Goal: Connect with others

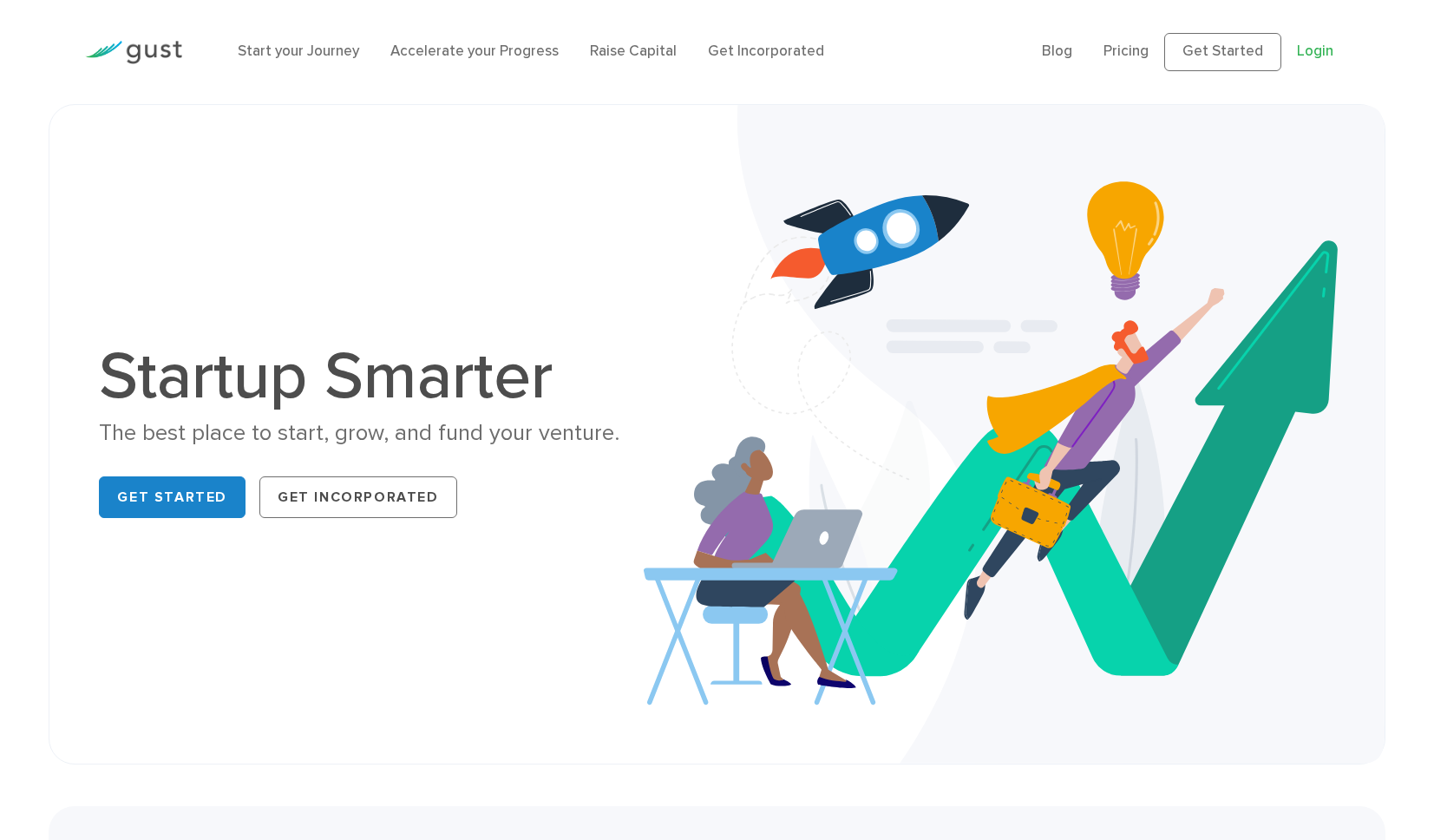
click at [1315, 54] on link "Login" at bounding box center [1316, 51] width 36 height 17
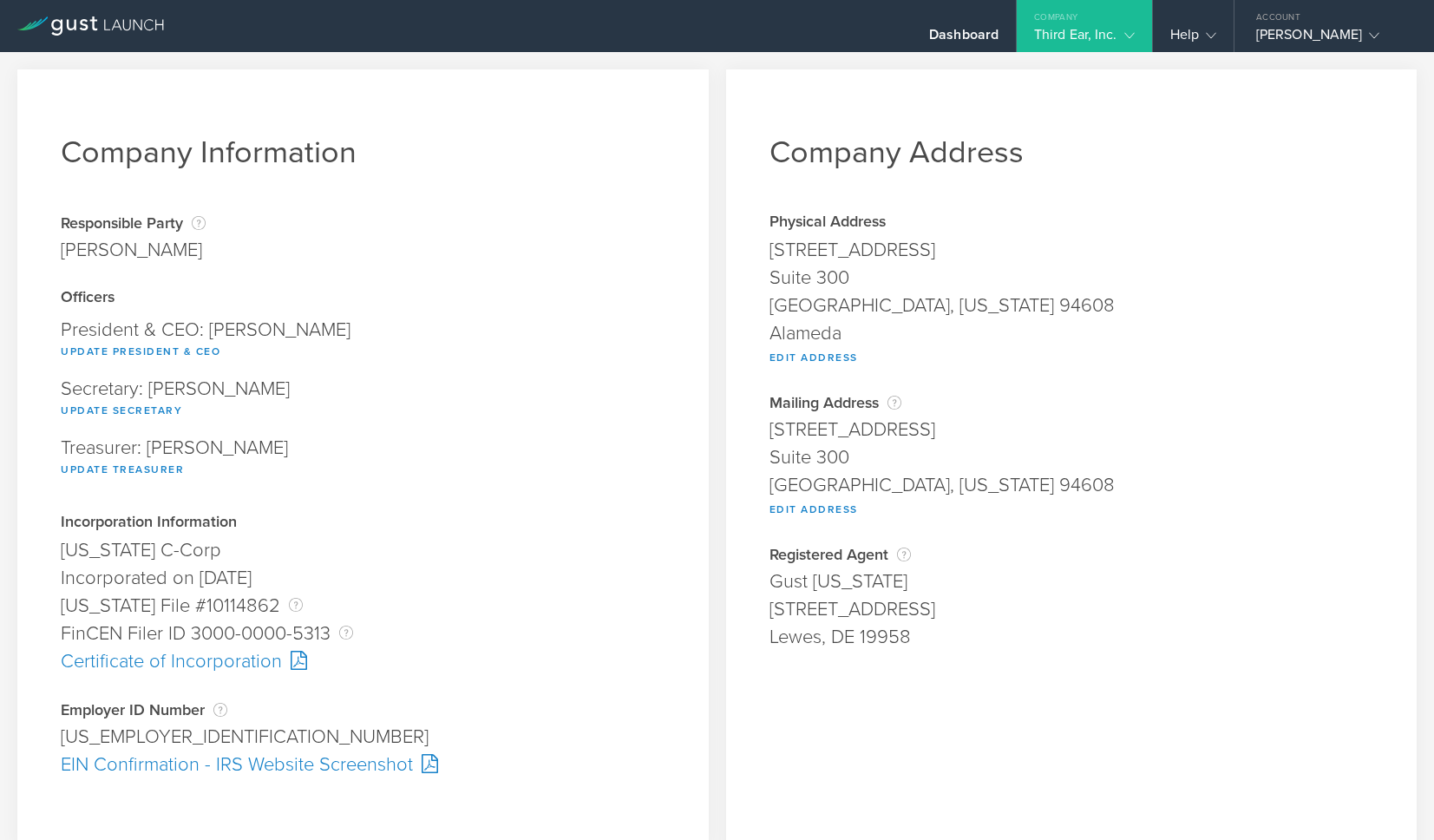
click at [1134, 28] on div "Third Ear, Inc." at bounding box center [1084, 38] width 135 height 26
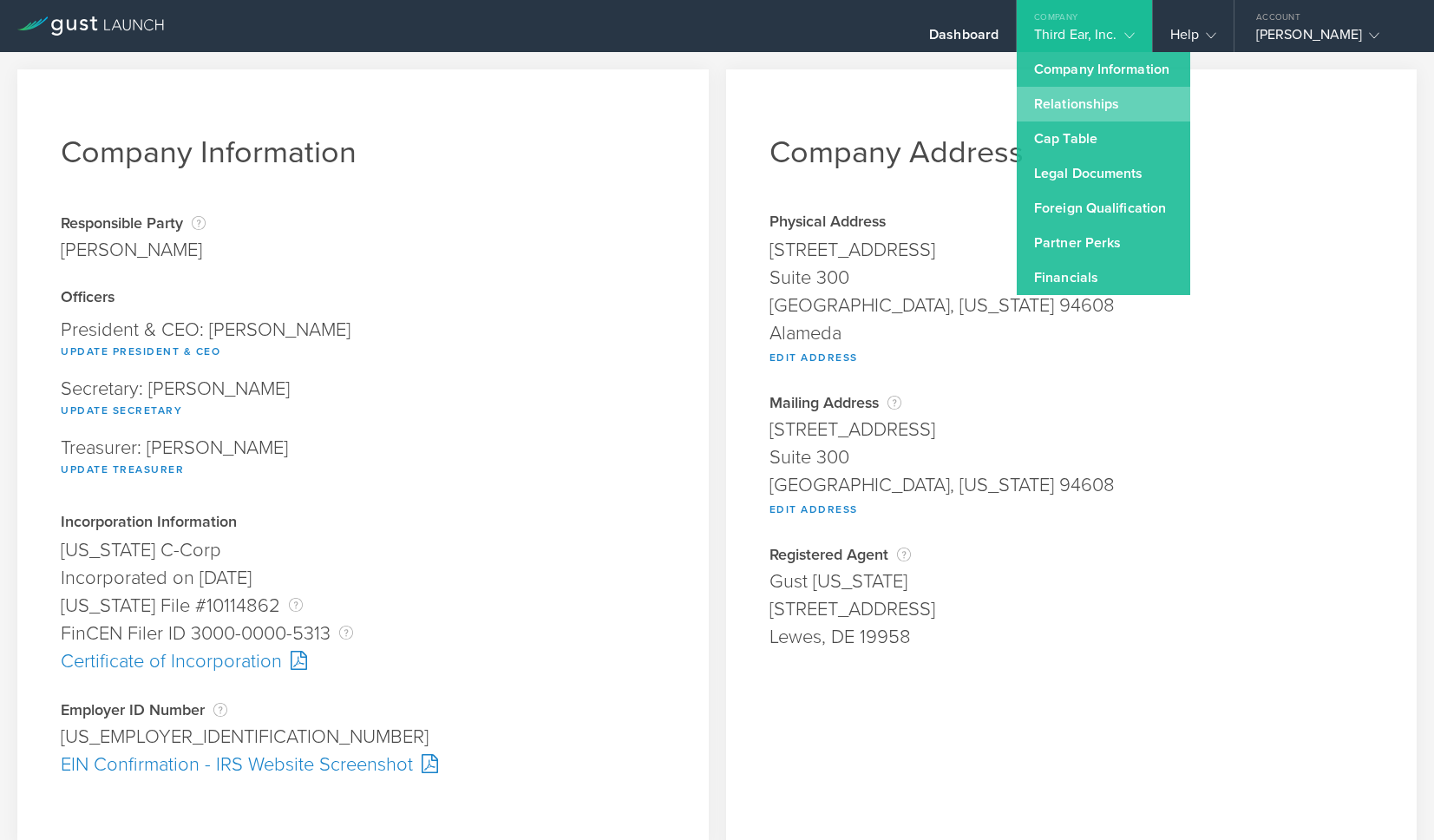
click at [1086, 99] on link "Relationships" at bounding box center [1103, 104] width 173 height 35
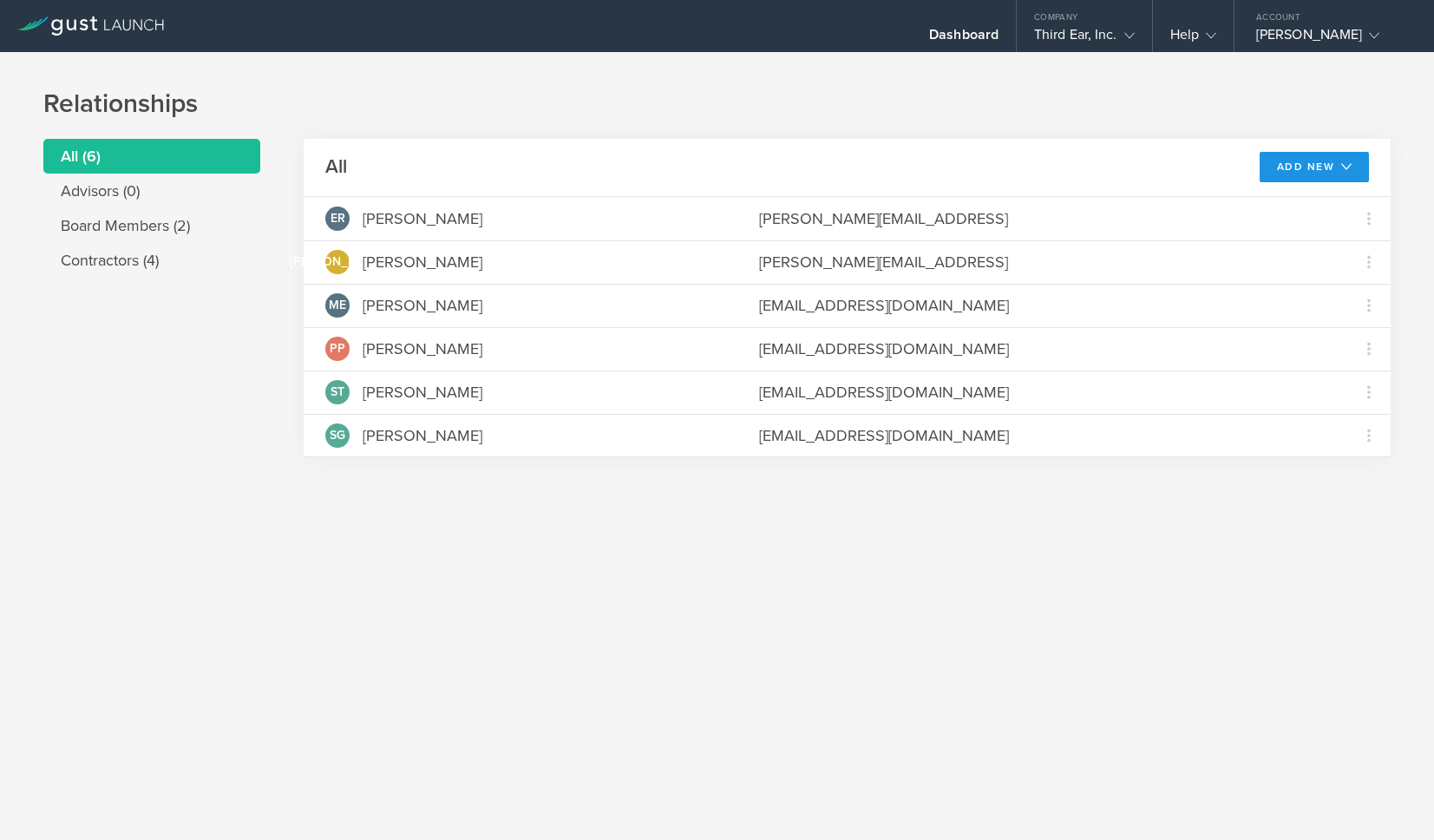
click at [1318, 165] on button "Add New" at bounding box center [1315, 167] width 110 height 30
click at [1196, 102] on h1 "Relationships" at bounding box center [717, 104] width 1348 height 35
click at [1127, 36] on polyline at bounding box center [1129, 35] width 9 height 5
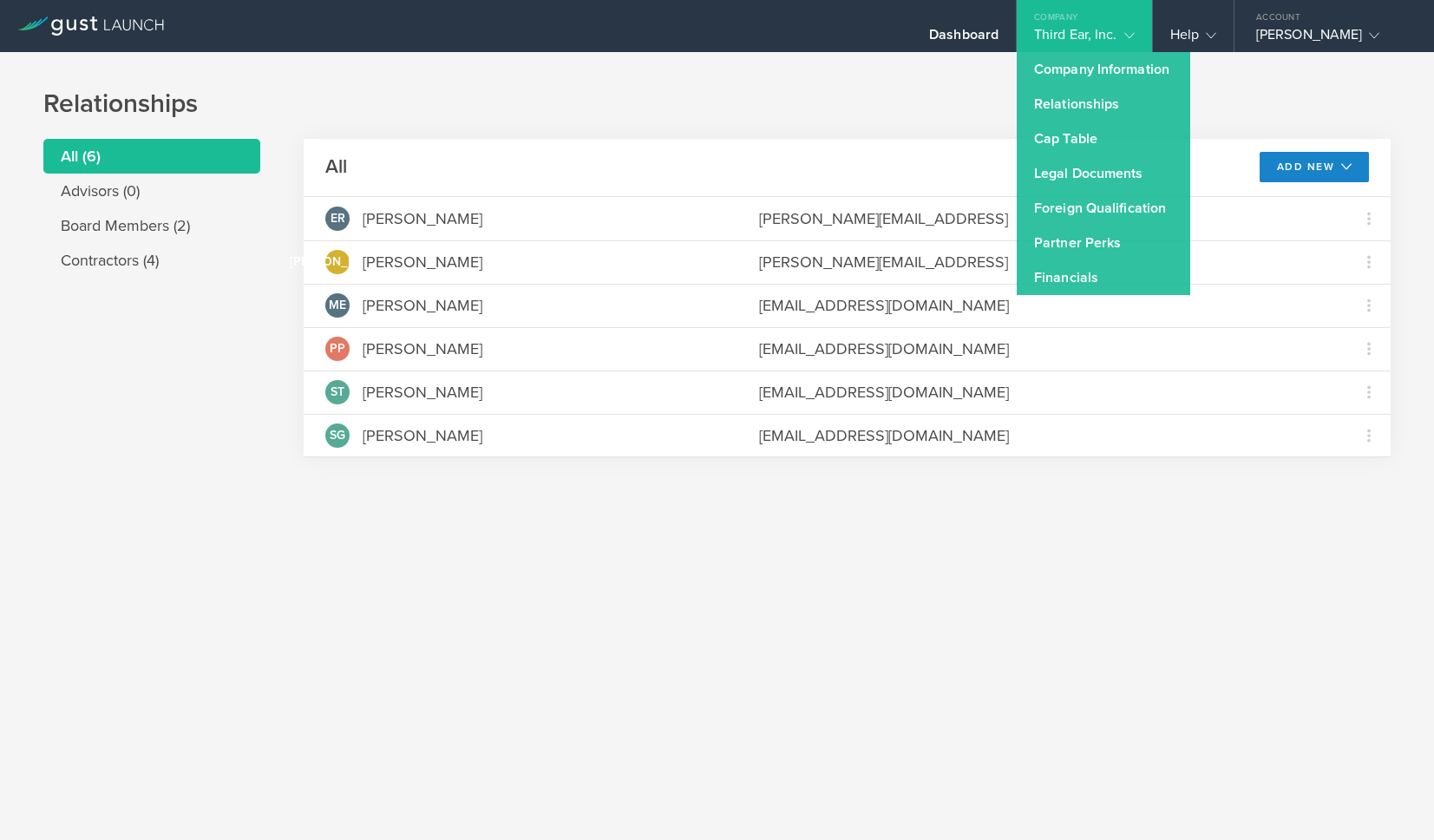
click at [1127, 36] on polyline at bounding box center [1129, 35] width 9 height 5
